Goal: Find specific page/section

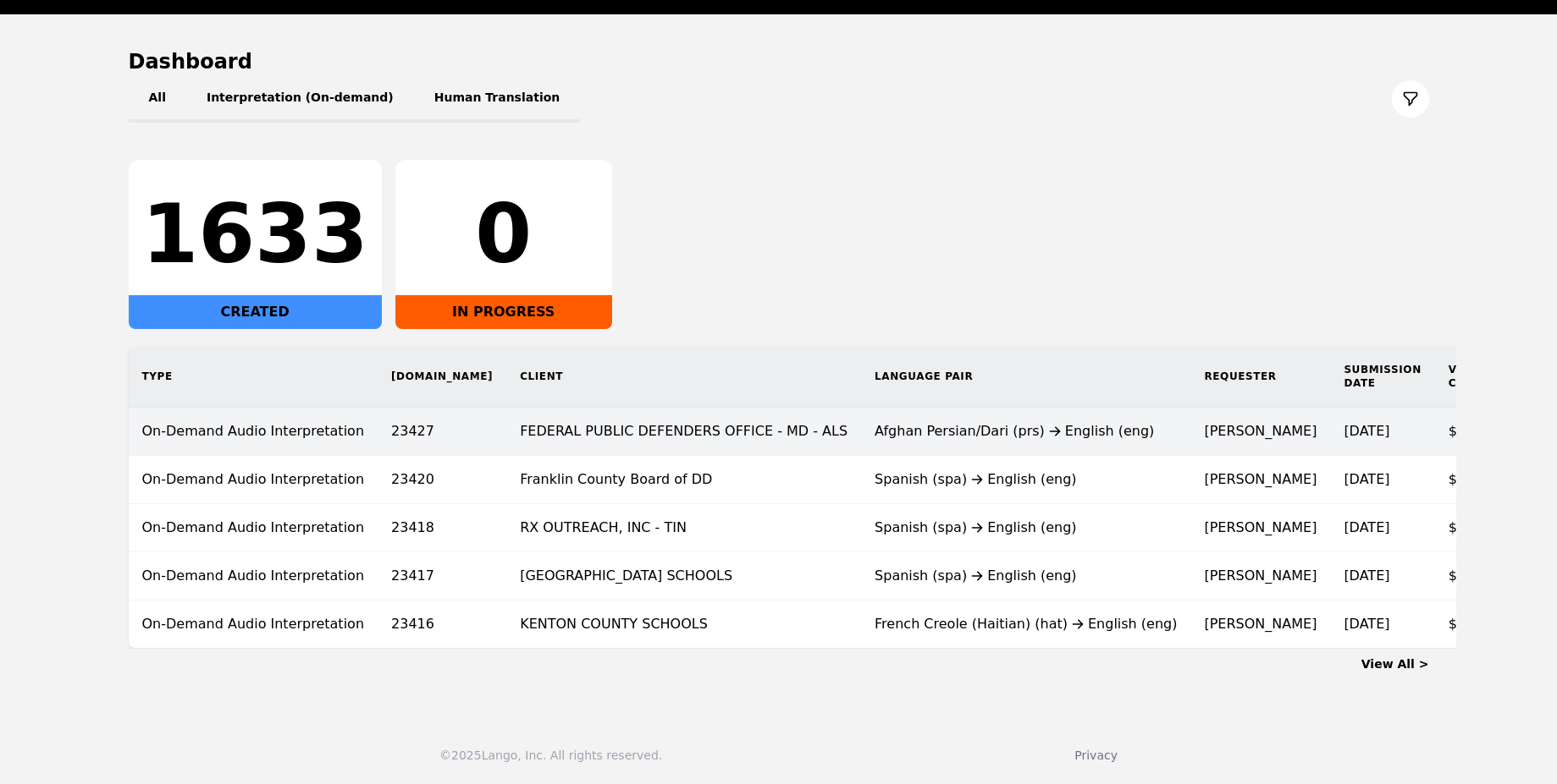
click at [705, 420] on td "FEDERAL PUBLIC DEFENDERS OFFICE - MD - ALS" at bounding box center [683, 431] width 355 height 48
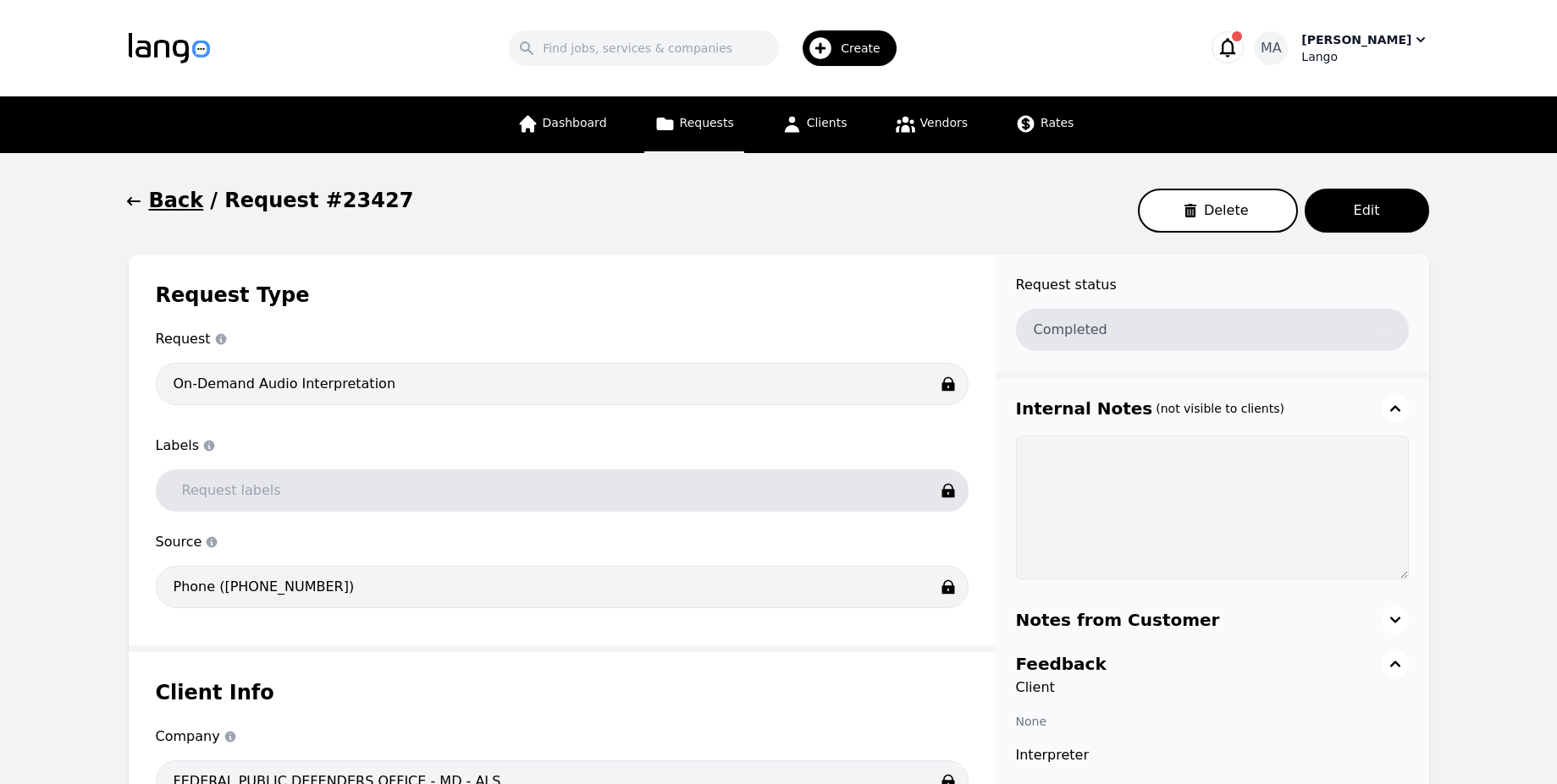
click at [1287, 62] on div "MA" at bounding box center [1270, 48] width 34 height 34
